Goal: Task Accomplishment & Management: Manage account settings

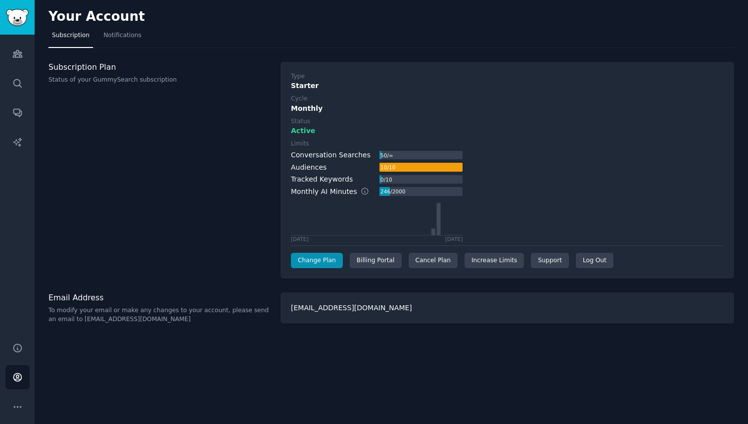
click at [427, 268] on div "Type Starter Cycle Monthly Status Active Limits Conversation Searches 50 / ∞ Au…" at bounding box center [507, 170] width 454 height 217
click at [423, 258] on div "Cancel Plan" at bounding box center [433, 261] width 49 height 16
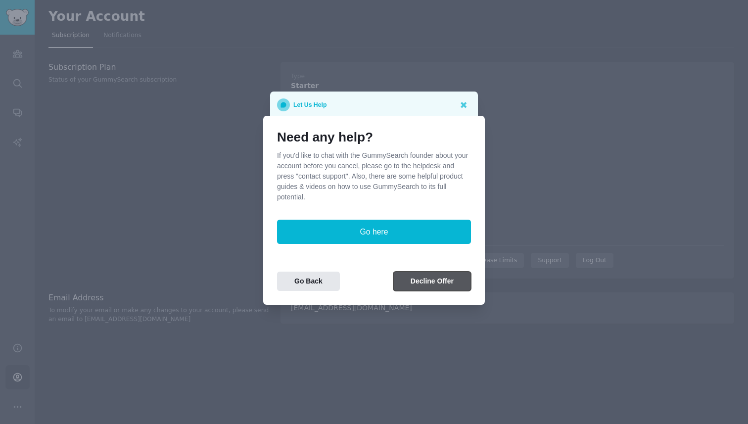
click at [450, 282] on button "Decline Offer" at bounding box center [432, 281] width 78 height 19
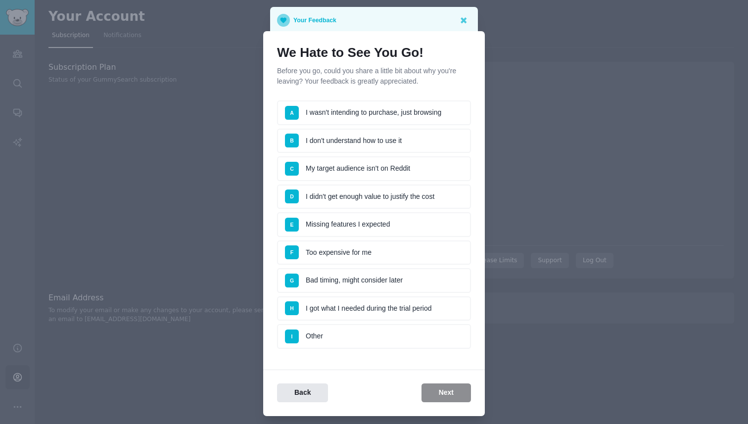
click at [372, 118] on li "A I wasn't intending to purchase, just browsing" at bounding box center [374, 112] width 194 height 25
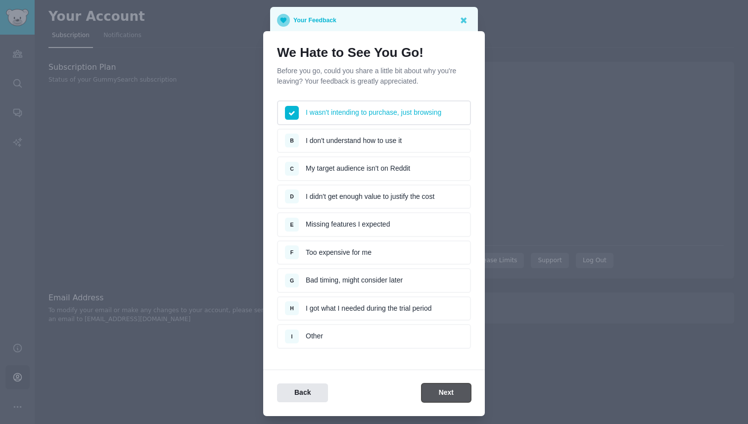
click at [449, 400] on button "Next" at bounding box center [445, 392] width 49 height 19
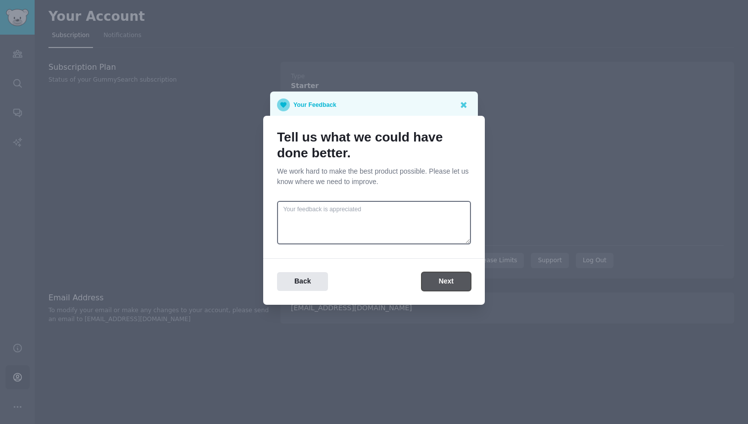
click at [431, 277] on button "Next" at bounding box center [445, 281] width 49 height 19
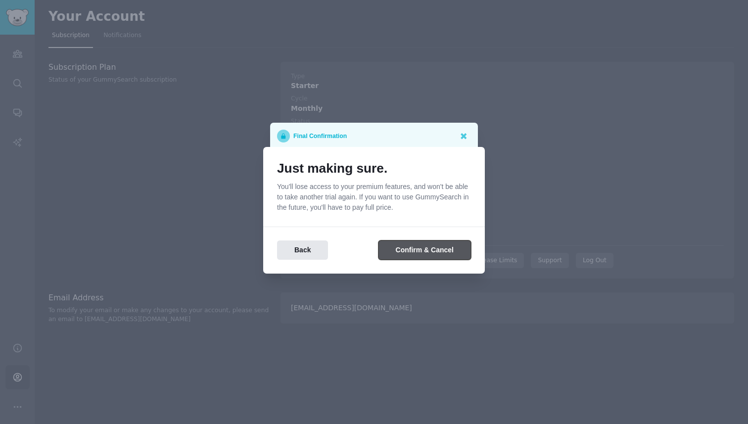
click at [425, 250] on button "Confirm & Cancel" at bounding box center [424, 249] width 92 height 19
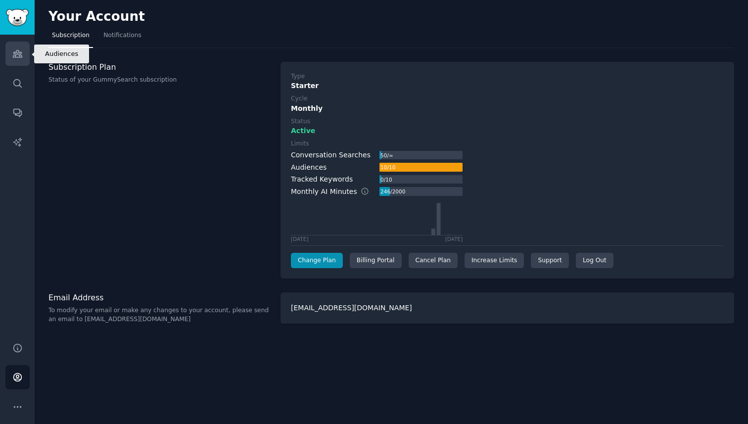
click at [10, 53] on link "Audiences" at bounding box center [17, 54] width 24 height 24
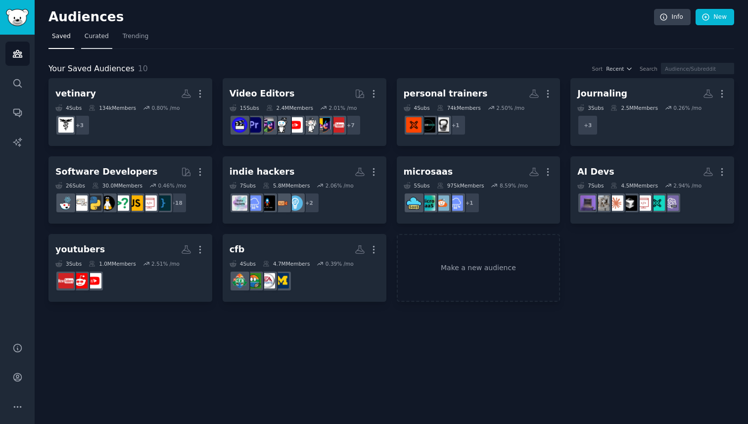
click at [101, 45] on link "Curated" at bounding box center [96, 39] width 31 height 20
